Goal: Transaction & Acquisition: Purchase product/service

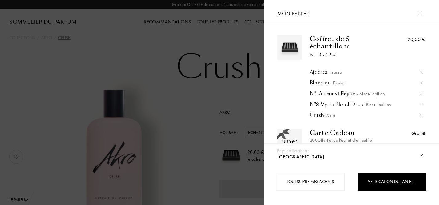
select select "FR"
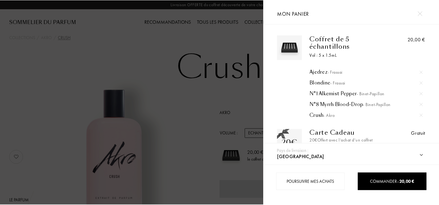
scroll to position [0, 0]
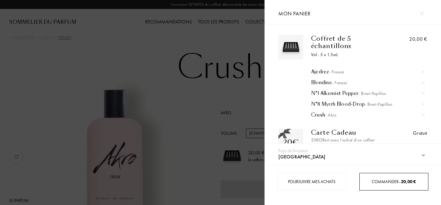
click at [406, 186] on div "Commander – 20,00 €" at bounding box center [393, 182] width 69 height 18
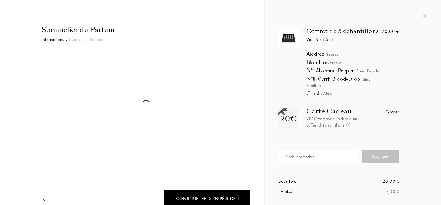
select select "FR"
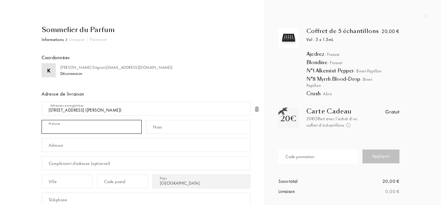
click at [70, 127] on input "text" at bounding box center [92, 127] width 100 height 14
type input "Kim"
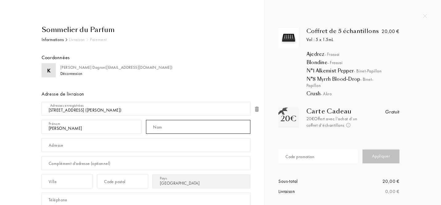
type input "Dagron"
type input "[STREET_ADDRESS][PERSON_NAME]"
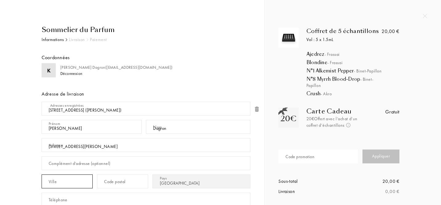
type input "Toulouse, France"
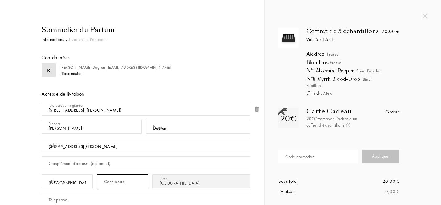
type input "31000"
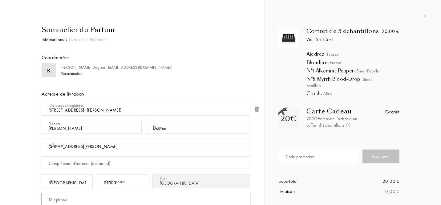
type input "0678853553"
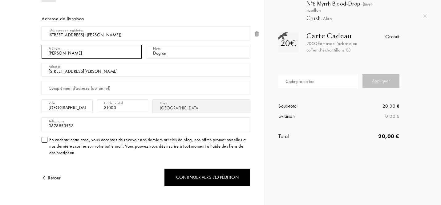
scroll to position [75, 0]
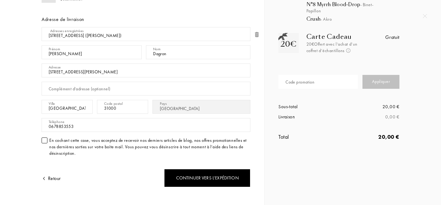
click at [45, 141] on div at bounding box center [45, 140] width 6 height 6
click at [300, 76] on div "Code promotion" at bounding box center [320, 82] width 84 height 18
type input "SANDR1748"
click at [379, 87] on div "Appliquer" at bounding box center [380, 82] width 37 height 14
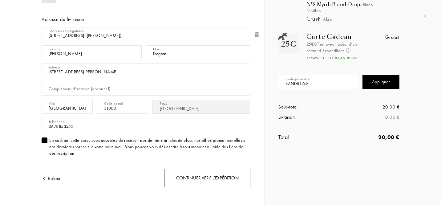
click at [205, 182] on div "Continuer vers l’expédition" at bounding box center [207, 178] width 86 height 18
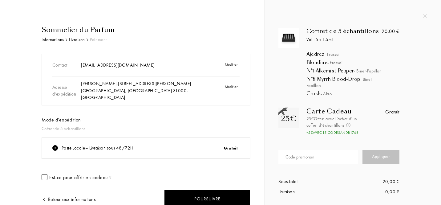
scroll to position [30, 0]
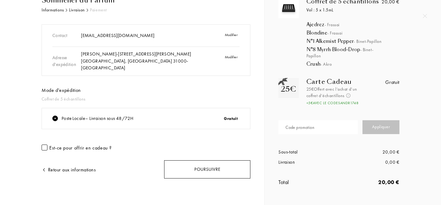
click at [187, 166] on div "Poursuivre" at bounding box center [207, 169] width 86 height 18
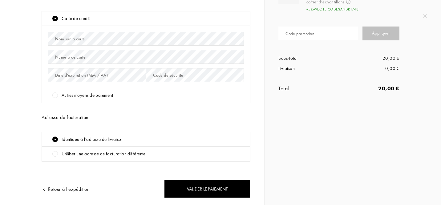
scroll to position [121, 0]
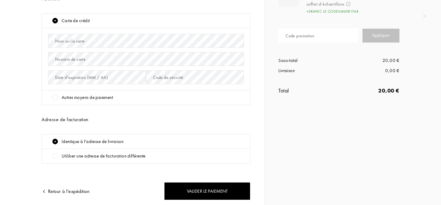
click at [54, 99] on div at bounding box center [55, 98] width 6 height 6
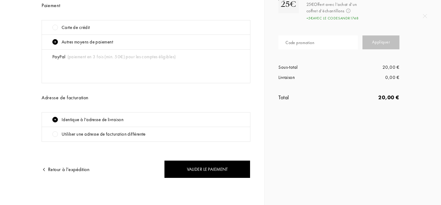
scroll to position [114, 0]
